Goal: Transaction & Acquisition: Purchase product/service

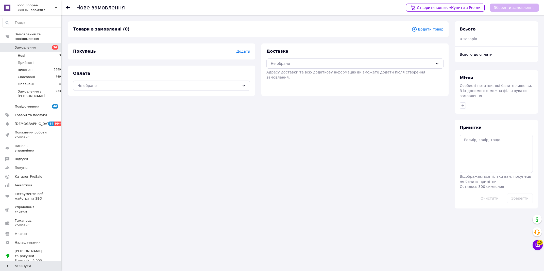
click at [437, 29] on span "Додати товар" at bounding box center [428, 29] width 32 height 6
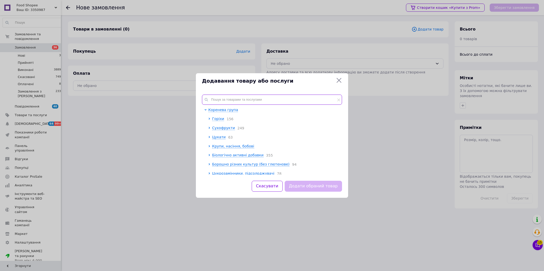
click at [241, 97] on input "text" at bounding box center [272, 99] width 140 height 10
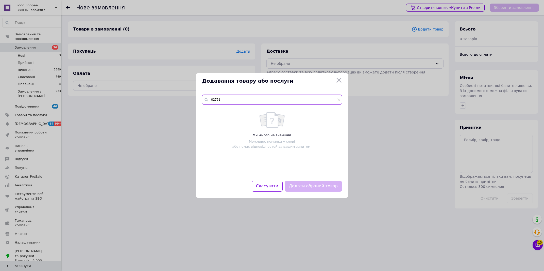
type input "02761"
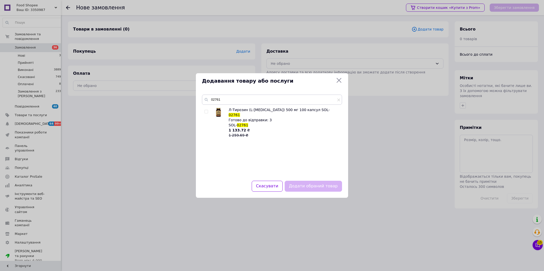
click at [207, 111] on input "checkbox" at bounding box center [206, 111] width 3 height 3
checkbox input "true"
click at [227, 99] on input "02761" at bounding box center [272, 99] width 140 height 10
click at [331, 185] on button "Додати обраний товар" at bounding box center [313, 185] width 57 height 11
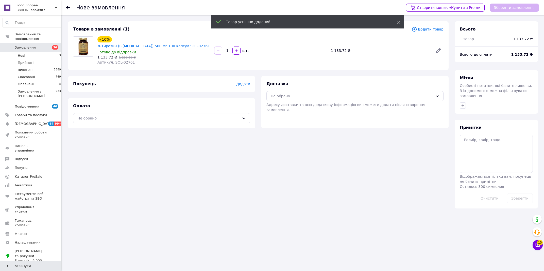
click at [242, 82] on span "Додати" at bounding box center [243, 84] width 14 height 4
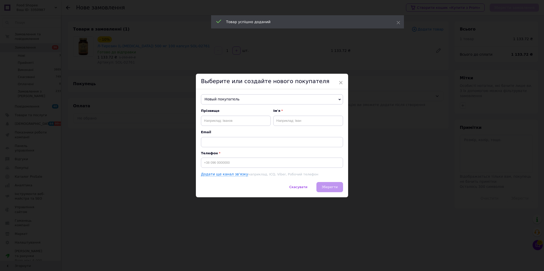
click at [218, 100] on span "Новый покупатель" at bounding box center [272, 99] width 142 height 10
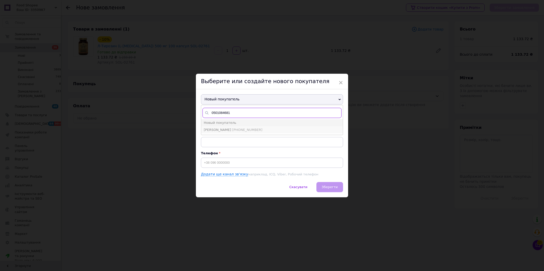
type input "0501084681"
click at [232, 131] on span "[PHONE_NUMBER]" at bounding box center [247, 130] width 30 height 4
type input "[PERSON_NAME]"
type input "[PHONE_NUMBER]"
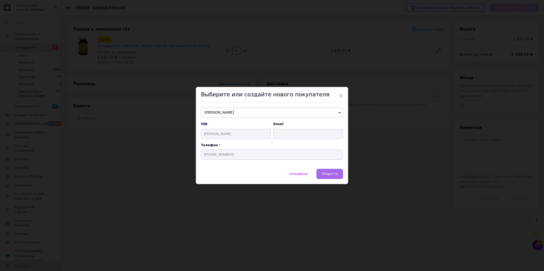
click at [320, 173] on button "Зберегти" at bounding box center [330, 174] width 27 height 10
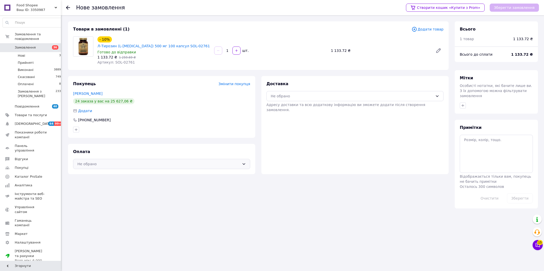
click at [98, 159] on div "Не обрано" at bounding box center [161, 164] width 177 height 10
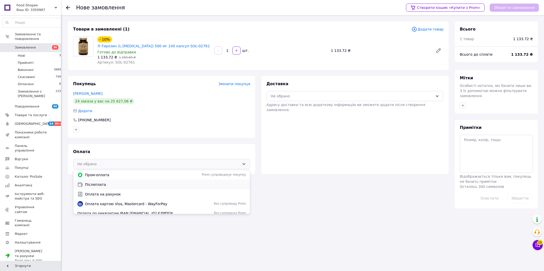
click at [97, 182] on span "Післяплата" at bounding box center [165, 184] width 161 height 5
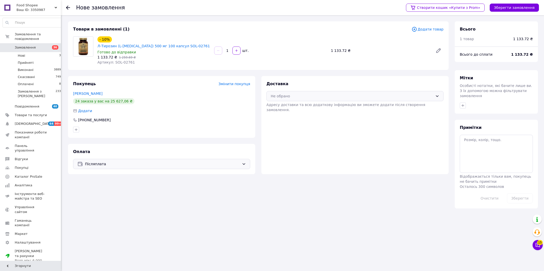
click at [309, 93] on div "Не обрано" at bounding box center [352, 96] width 162 height 6
click at [287, 104] on span "Нова Пошта (платна)" at bounding box center [358, 106] width 161 height 5
click at [506, 10] on button "Зберегти замовлення" at bounding box center [514, 8] width 49 height 8
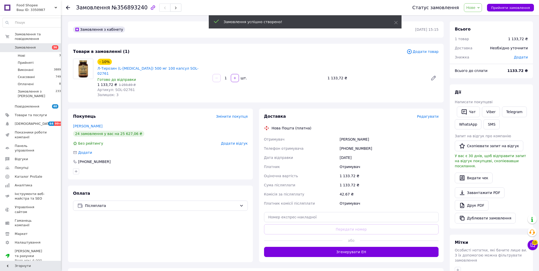
click at [427, 114] on span "Редагувати" at bounding box center [428, 116] width 22 height 4
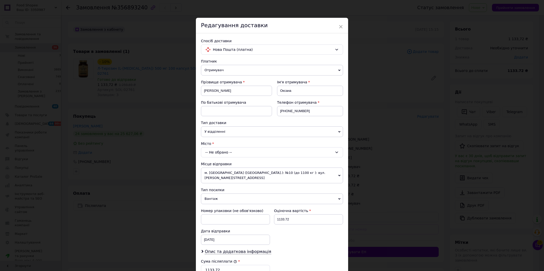
click at [223, 153] on div "-- Не обрано --" at bounding box center [272, 152] width 142 height 10
click at [213, 163] on input "царианка" at bounding box center [272, 163] width 139 height 9
type input "царичанка"
click at [226, 173] on span "Царичанка" at bounding box center [222, 174] width 20 height 4
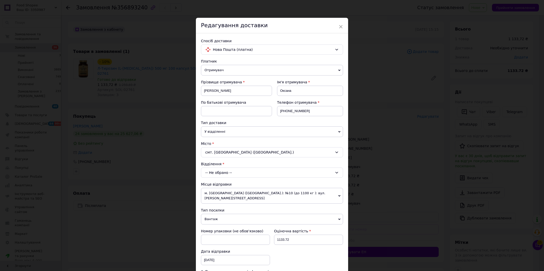
click at [226, 173] on div "-- Не обрано --" at bounding box center [272, 172] width 142 height 10
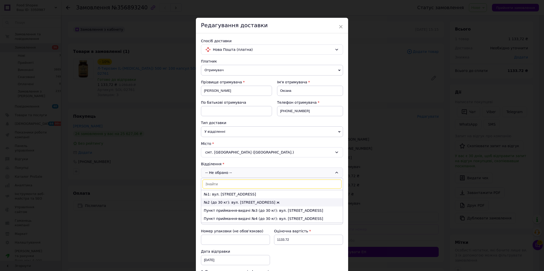
click at [221, 201] on li "№2 (до 30 кг): вул. [STREET_ADDRESS] ж" at bounding box center [272, 202] width 142 height 8
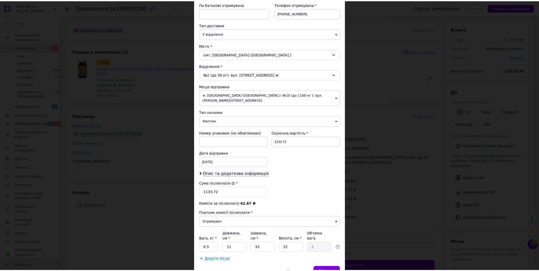
scroll to position [116, 0]
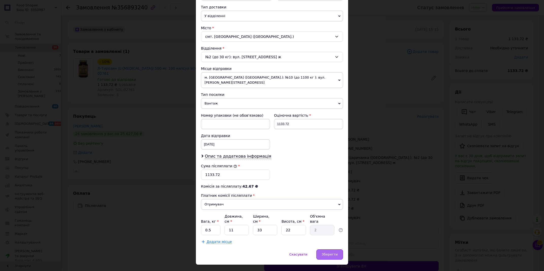
click at [325, 249] on div "Зберегти" at bounding box center [330, 254] width 27 height 10
